Goal: Check status: Check status

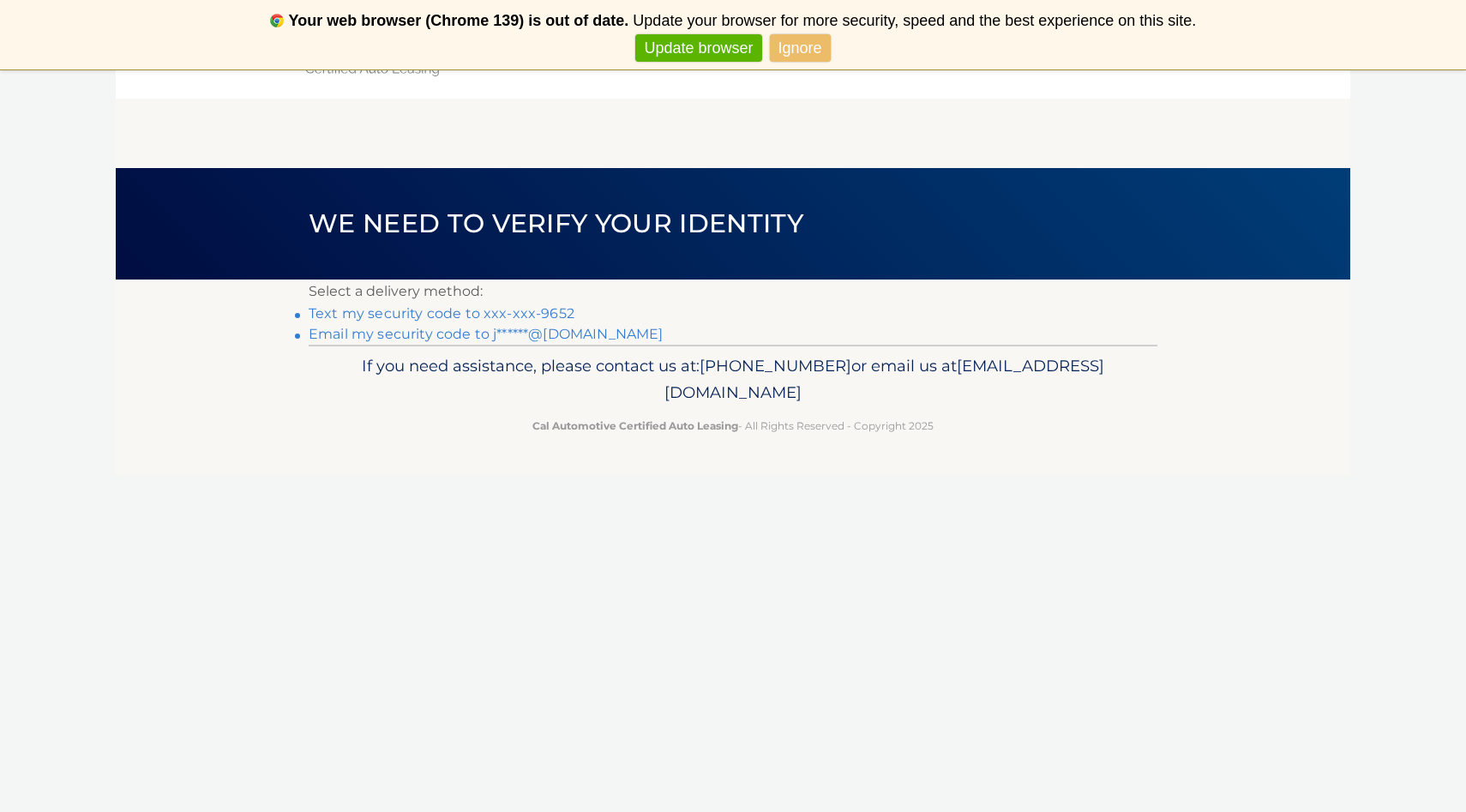
click at [541, 311] on link "Text my security code to xxx-xxx-9652" at bounding box center [441, 313] width 266 height 16
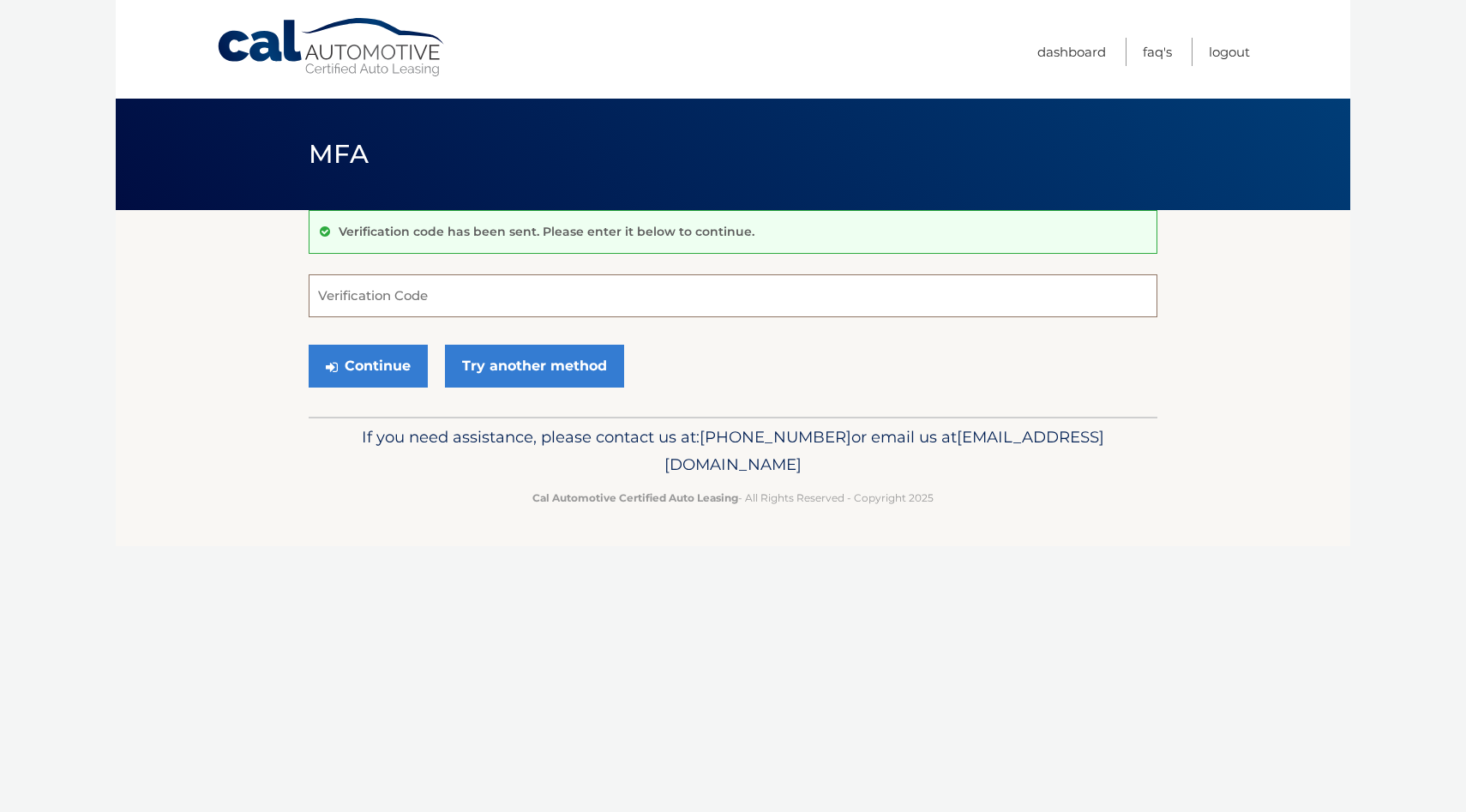
click at [528, 304] on input "Verification Code" at bounding box center [733, 295] width 849 height 43
type input "366041"
click at [309, 345] on button "Continue" at bounding box center [368, 366] width 119 height 43
click at [379, 376] on button "Continue" at bounding box center [368, 366] width 119 height 43
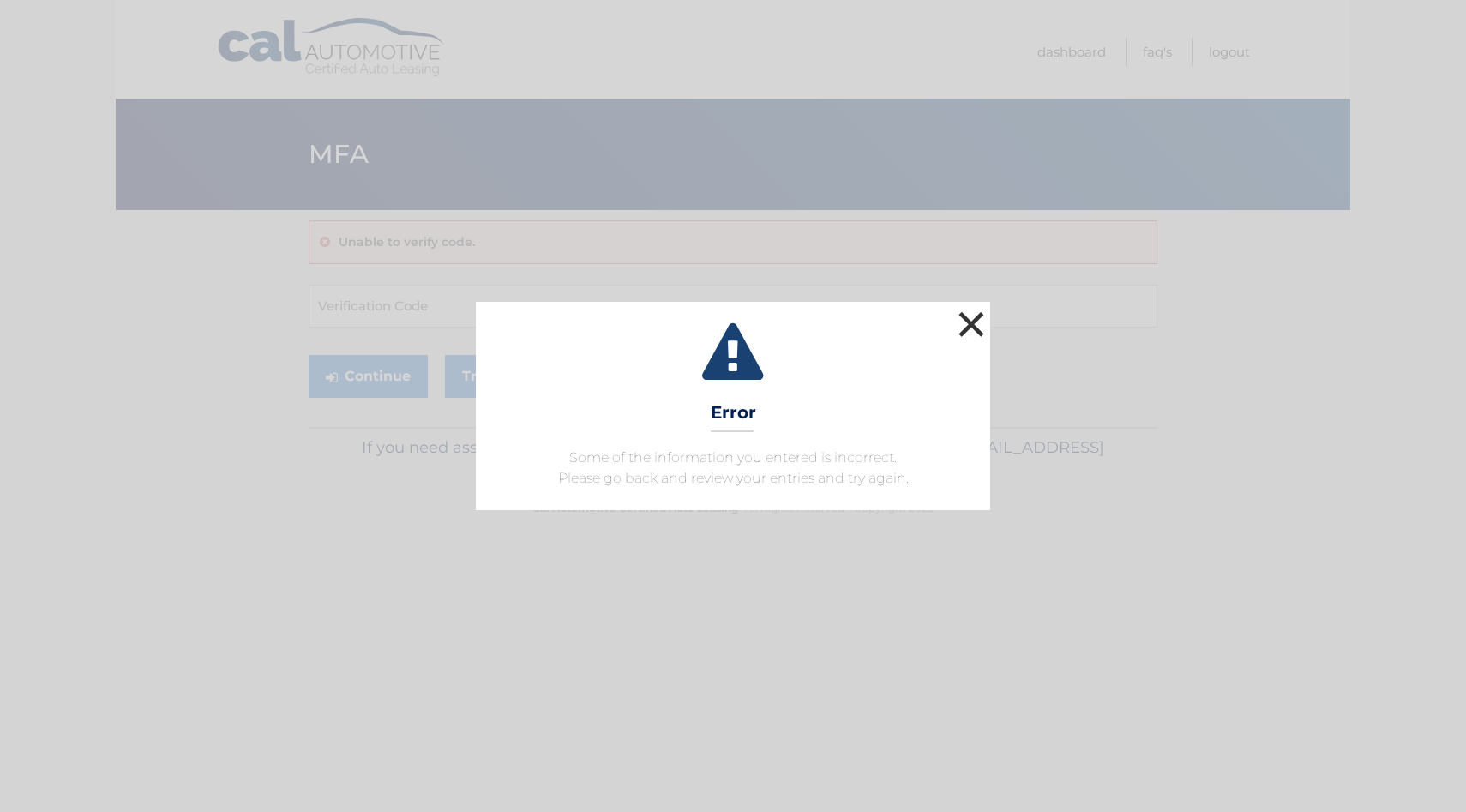
click at [978, 324] on button "×" at bounding box center [971, 324] width 34 height 34
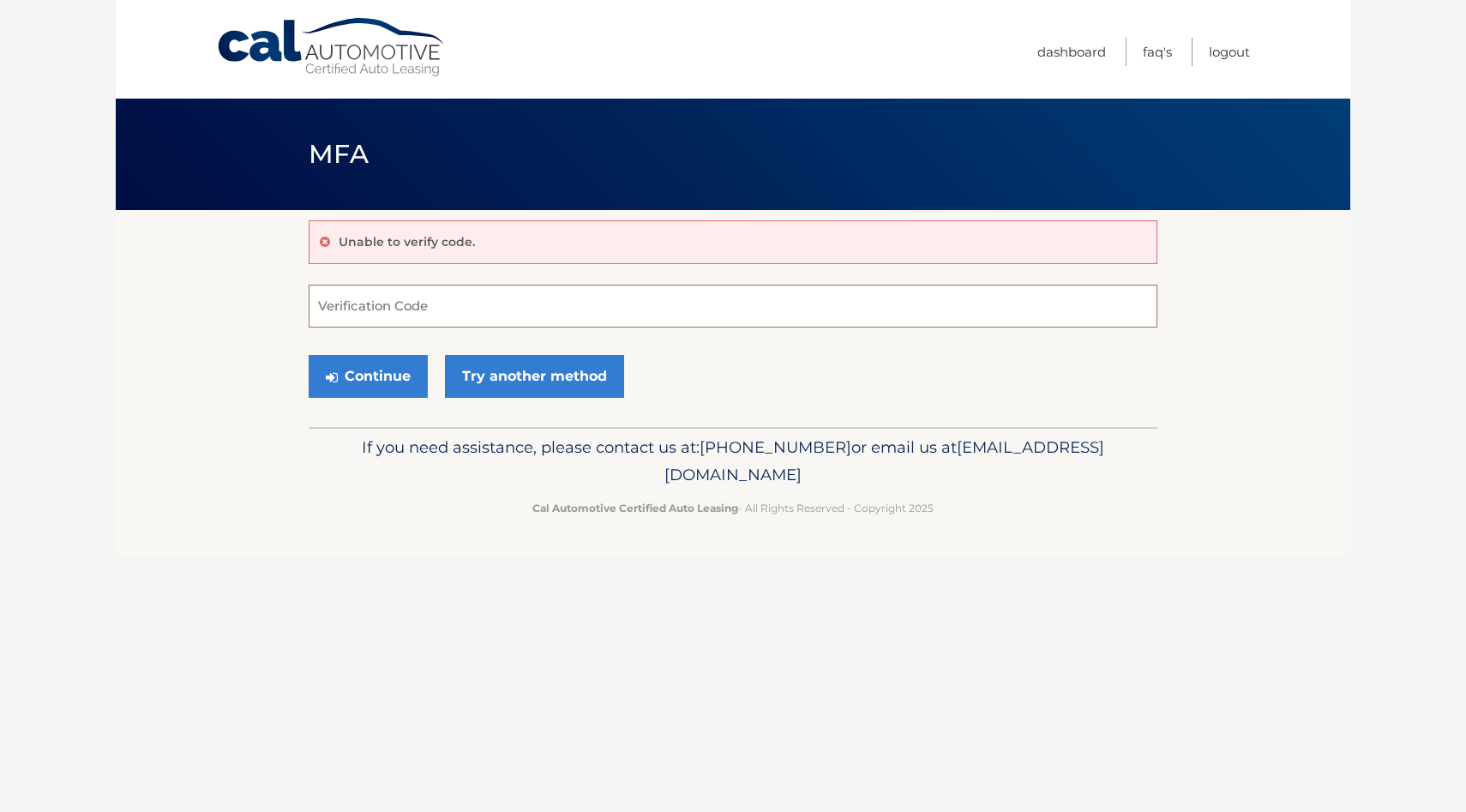
click at [591, 321] on input "Verification Code" at bounding box center [733, 306] width 849 height 43
type input "366041"
click at [373, 391] on button "Continue" at bounding box center [368, 376] width 119 height 43
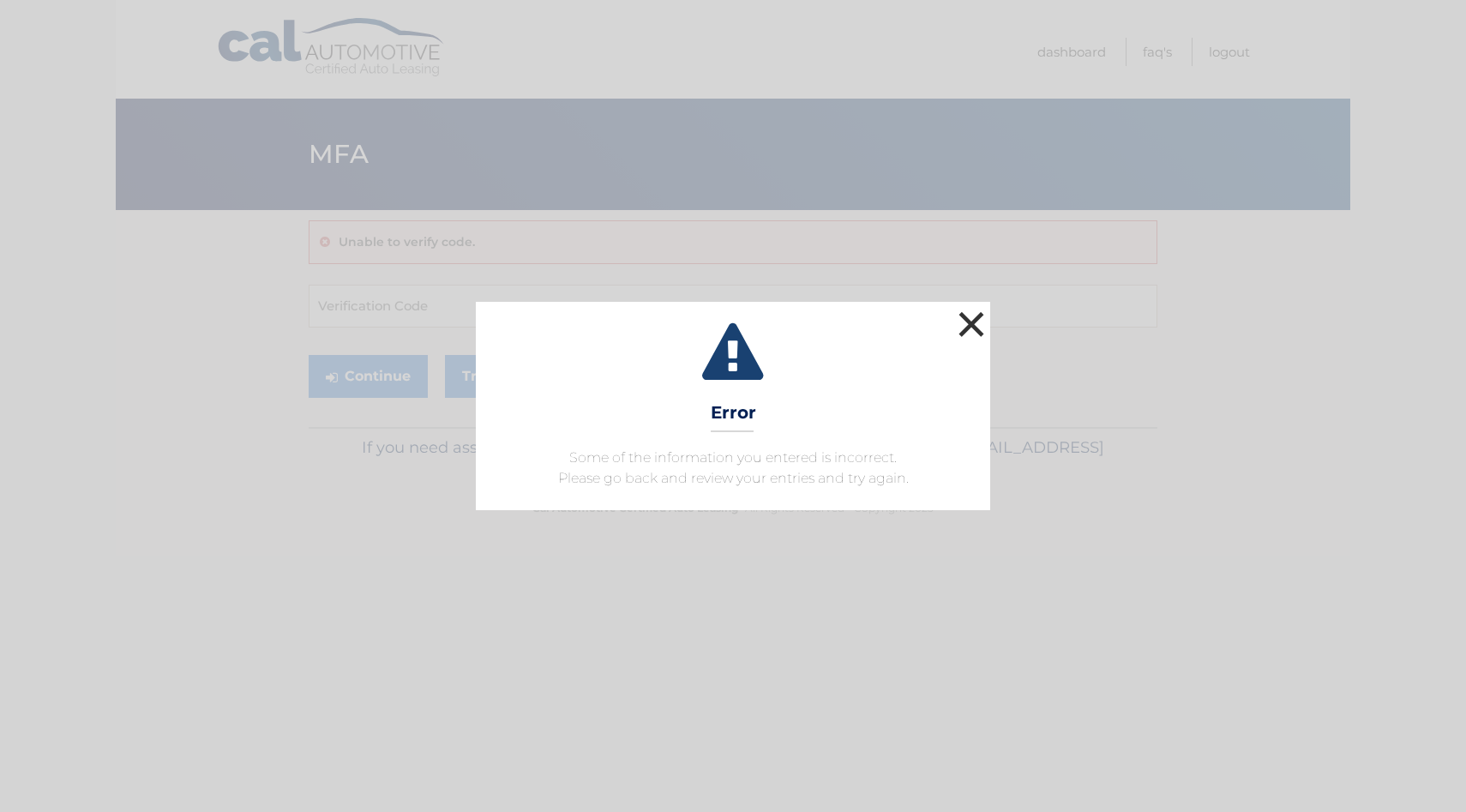
click at [969, 334] on button "×" at bounding box center [971, 324] width 34 height 34
click at [976, 325] on button "×" at bounding box center [971, 324] width 34 height 34
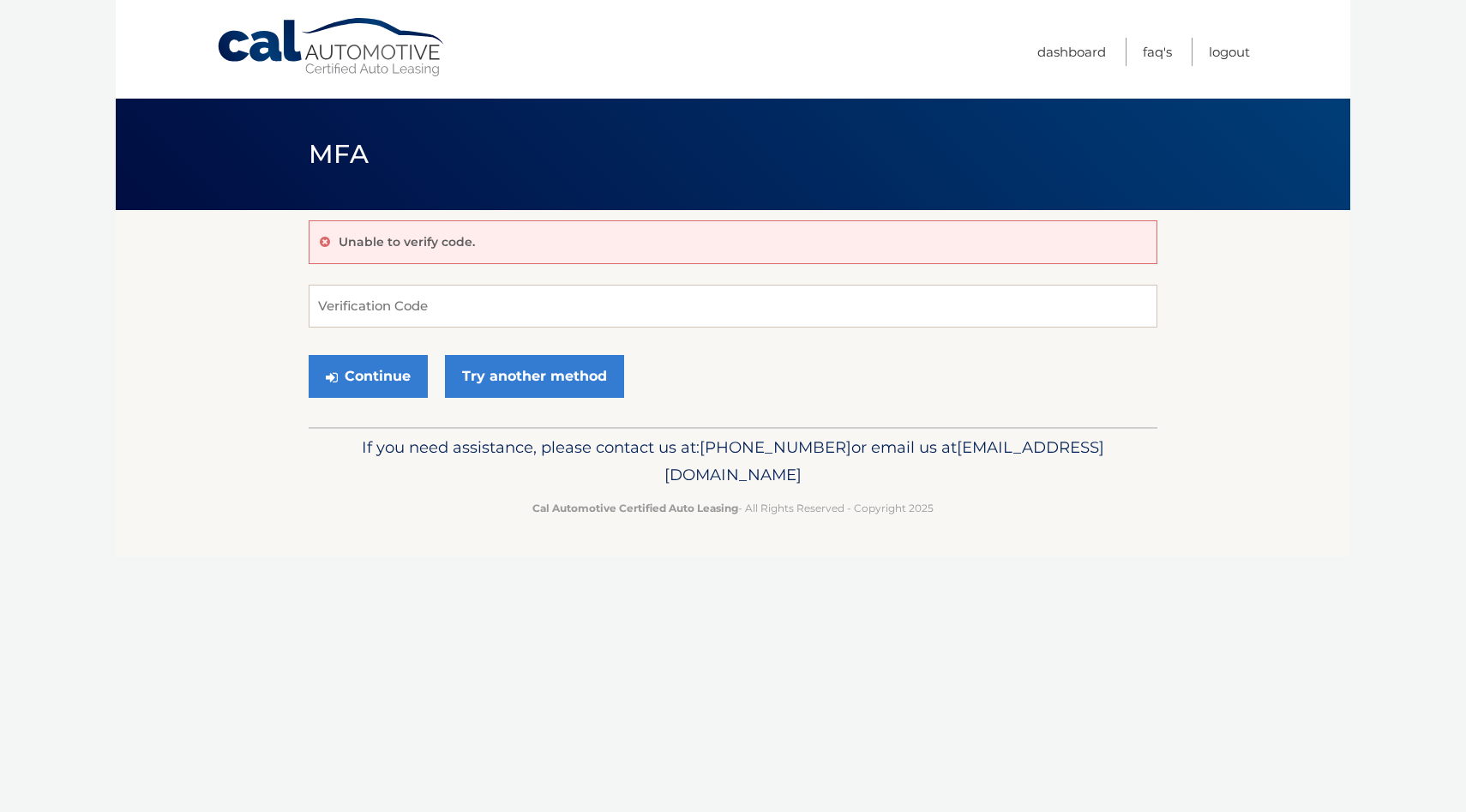
click at [300, 45] on link "Cal Automotive" at bounding box center [331, 47] width 231 height 61
click at [546, 377] on link "Try another method" at bounding box center [534, 376] width 179 height 43
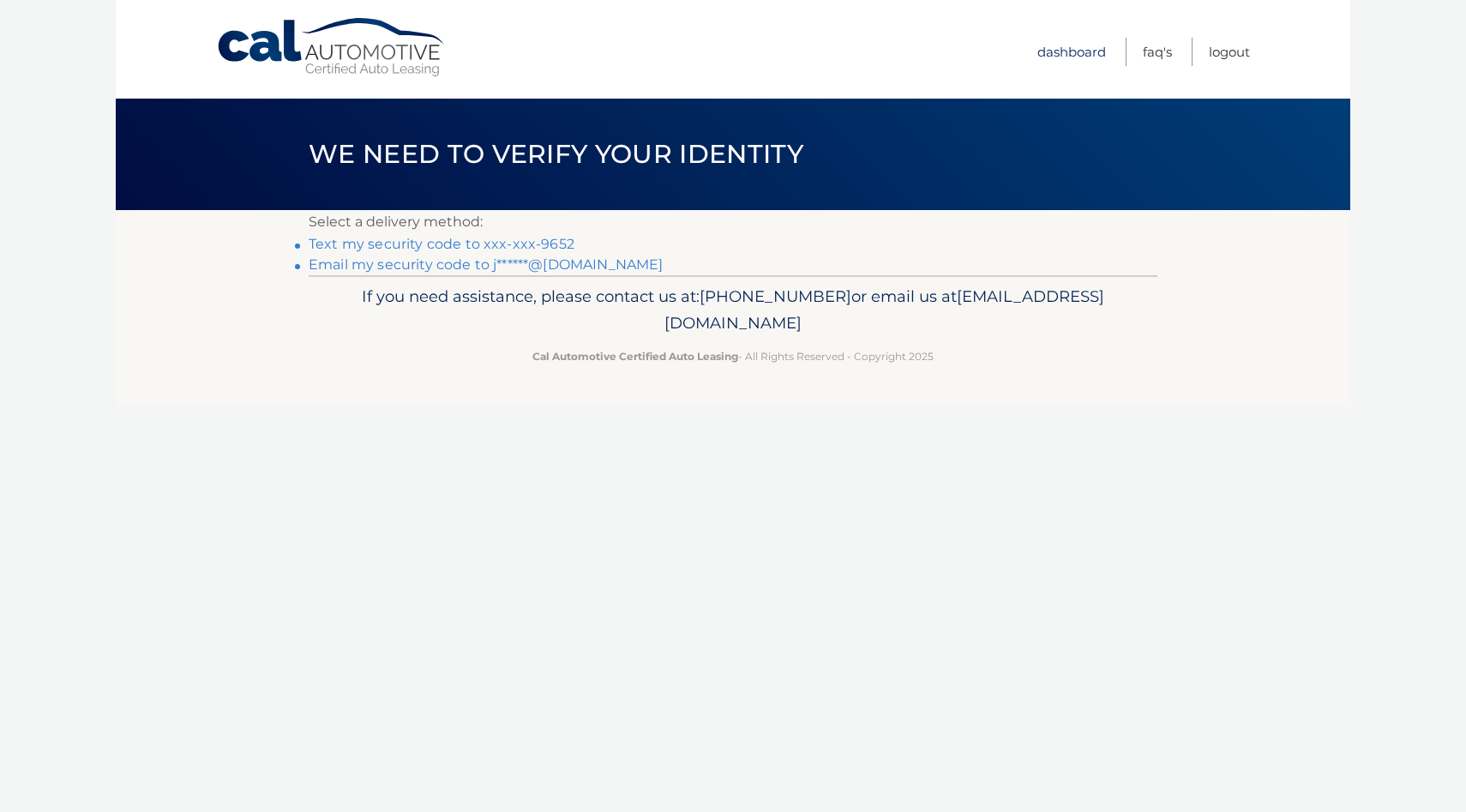
click at [1083, 49] on link "Dashboard" at bounding box center [1072, 52] width 69 height 28
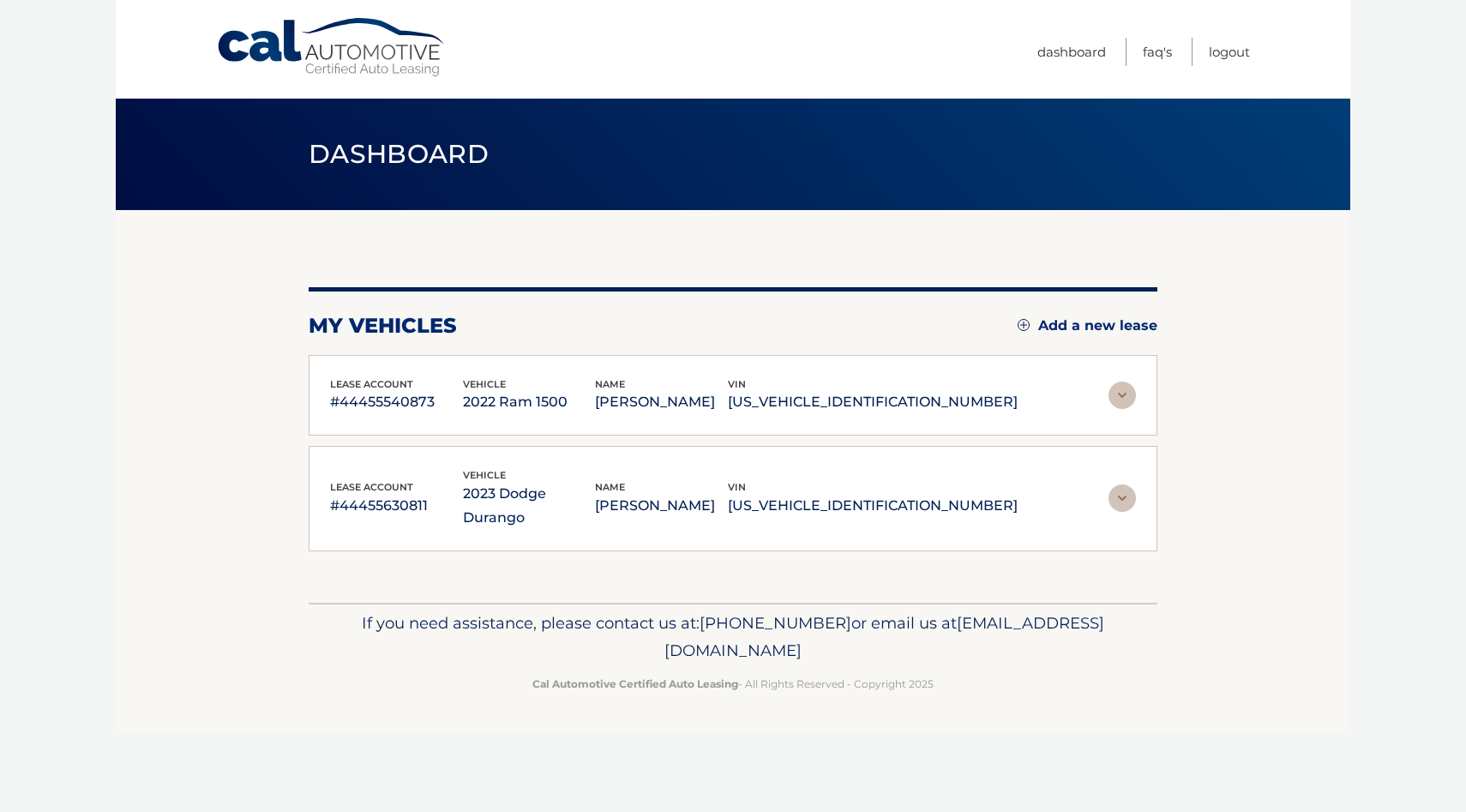
click at [1123, 493] on img at bounding box center [1122, 498] width 27 height 27
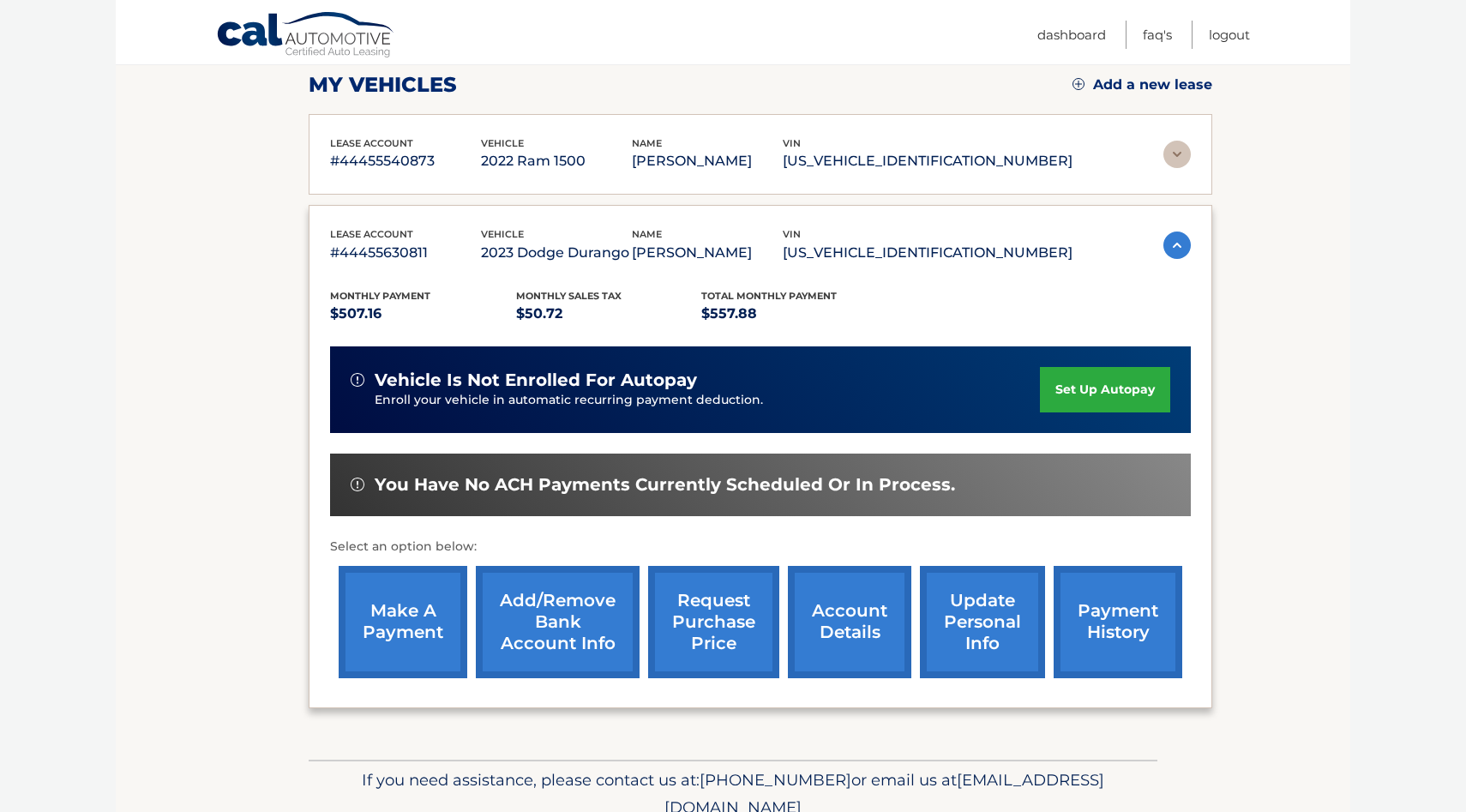
scroll to position [318, 0]
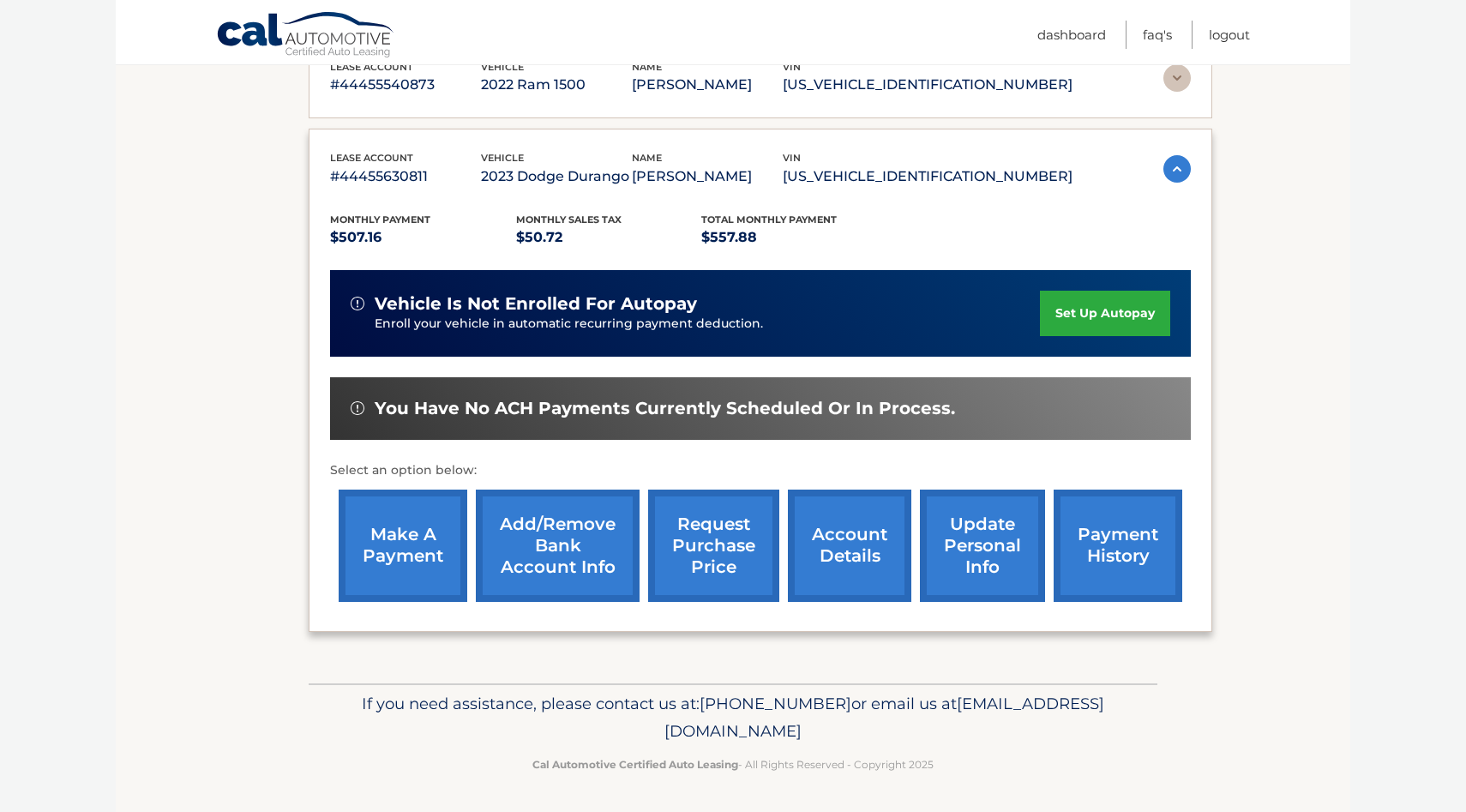
click at [721, 516] on link "request purchase price" at bounding box center [713, 545] width 132 height 113
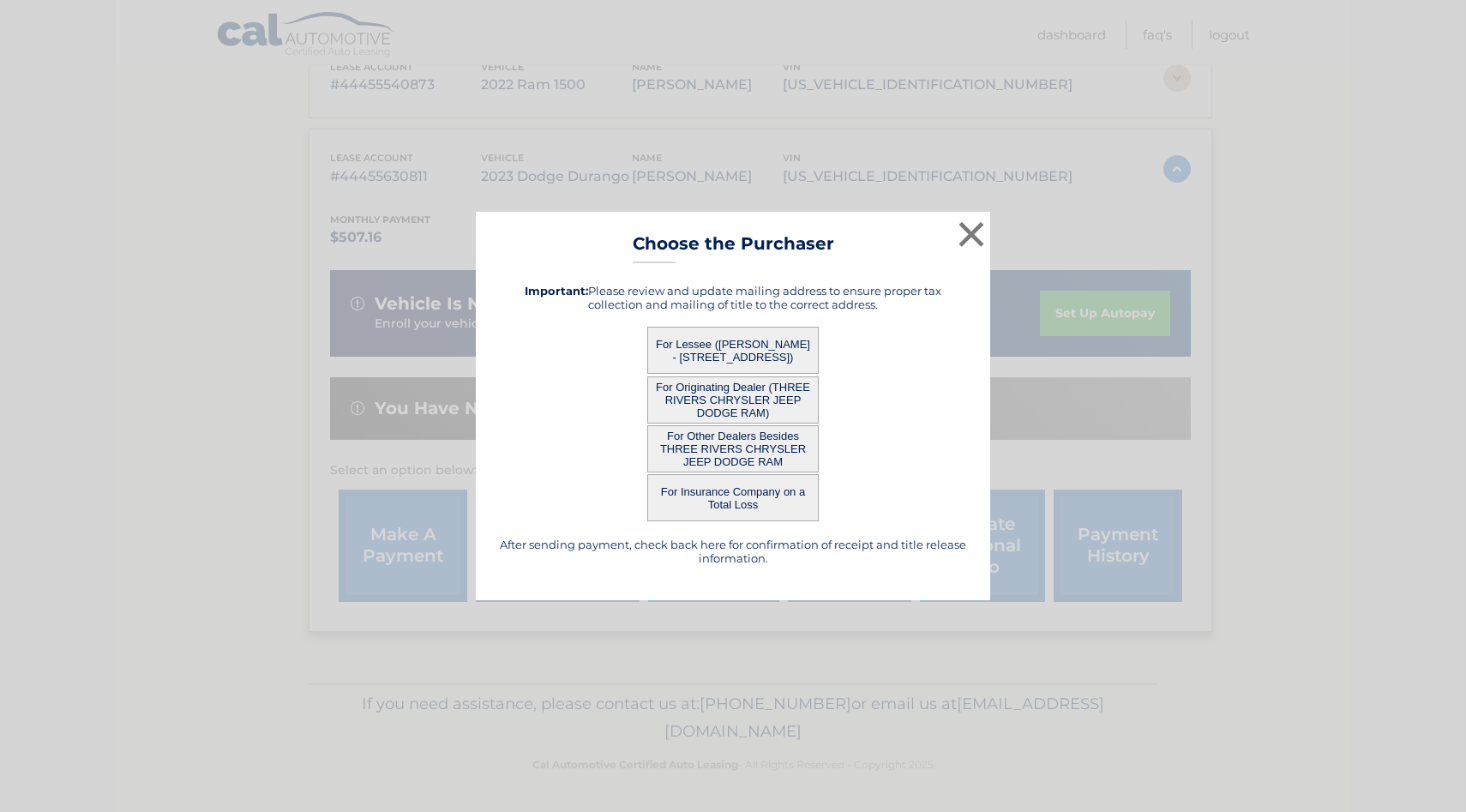
click at [734, 493] on button "For Insurance Company on a Total Loss" at bounding box center [733, 497] width 172 height 47
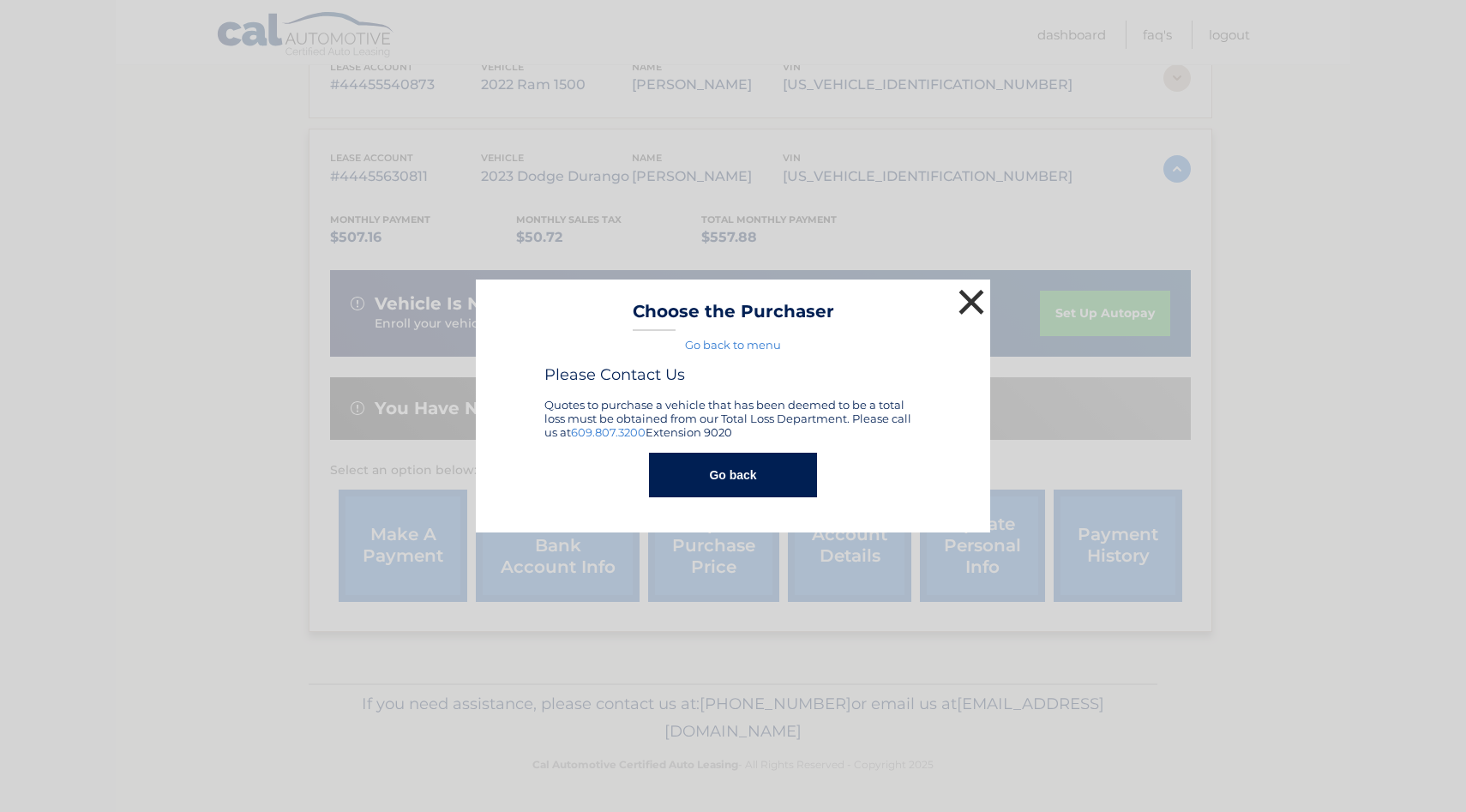
click at [969, 299] on button "×" at bounding box center [971, 302] width 34 height 34
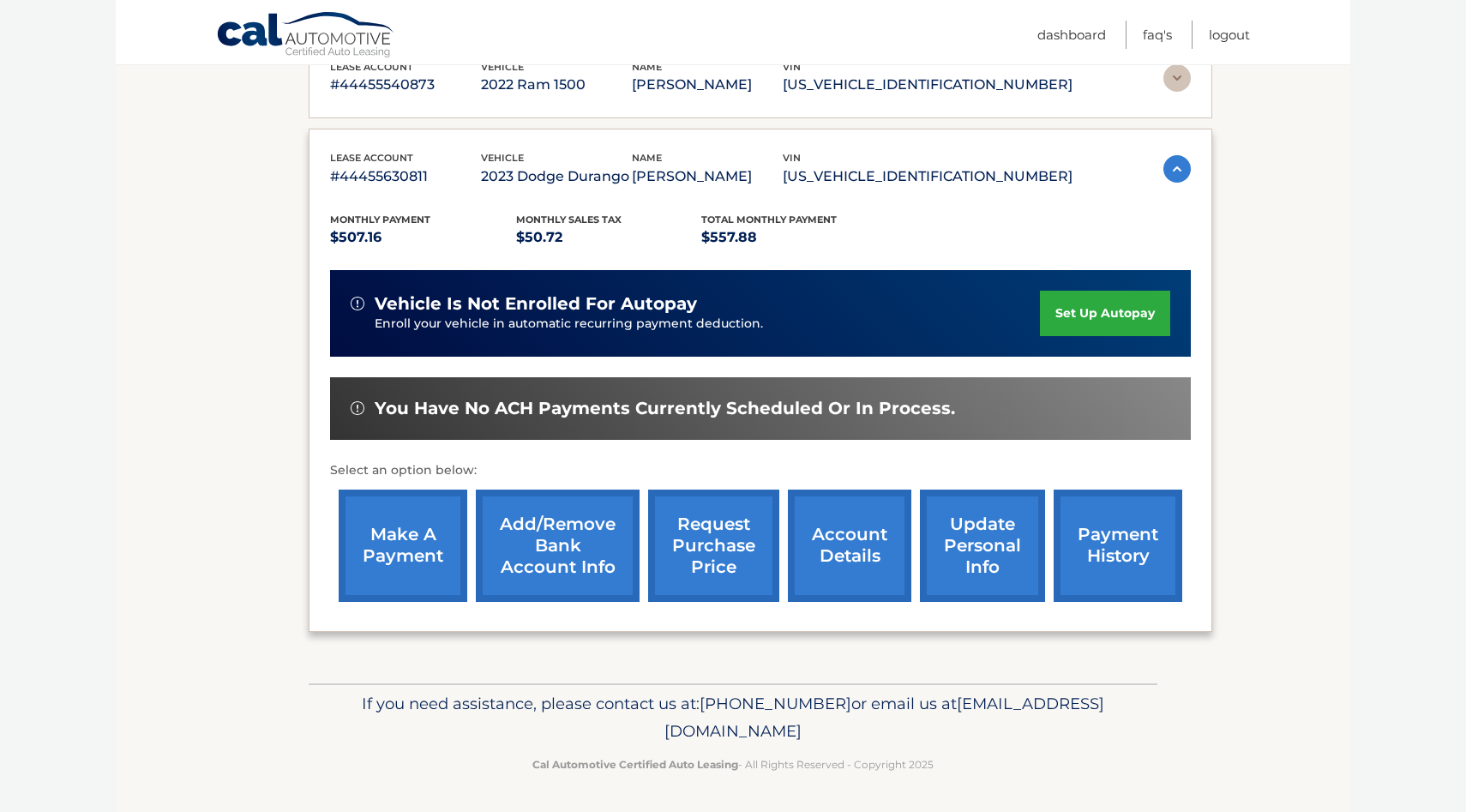
scroll to position [0, 0]
